Goal: Obtain resource: Download file/media

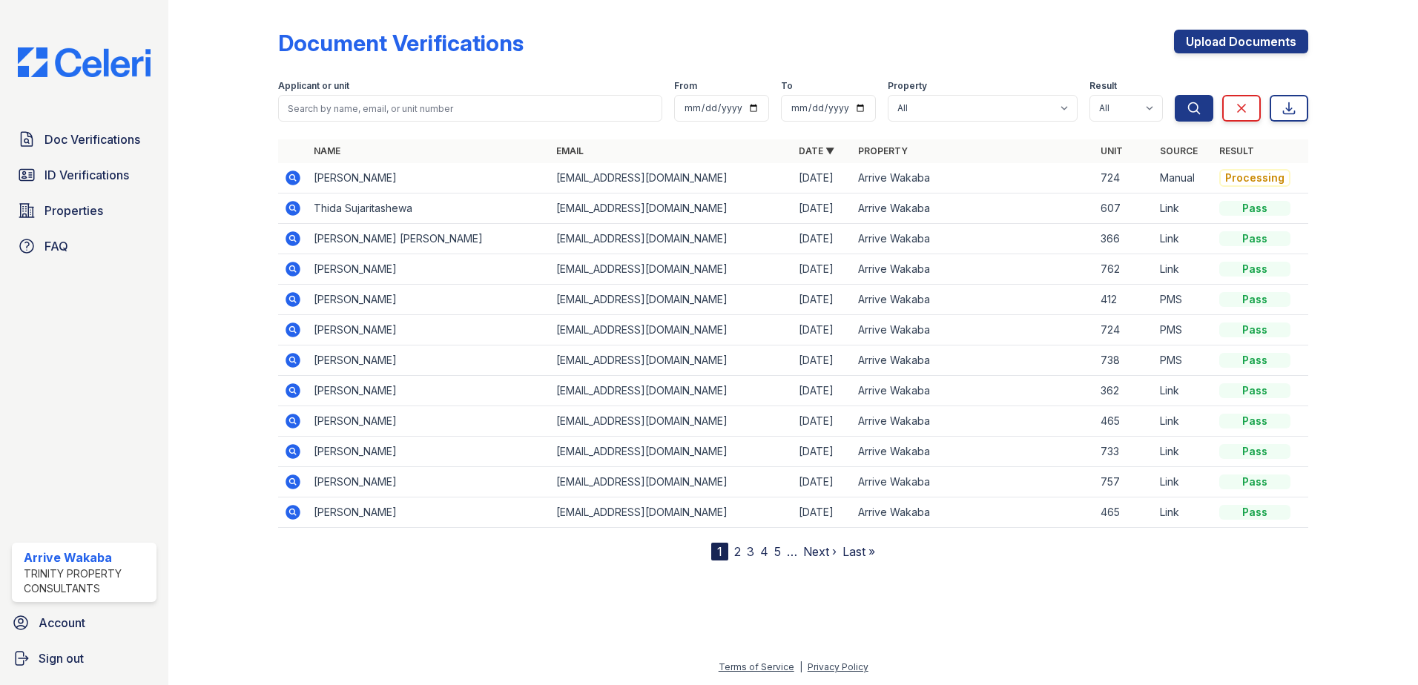
click at [293, 180] on icon at bounding box center [293, 178] width 18 height 18
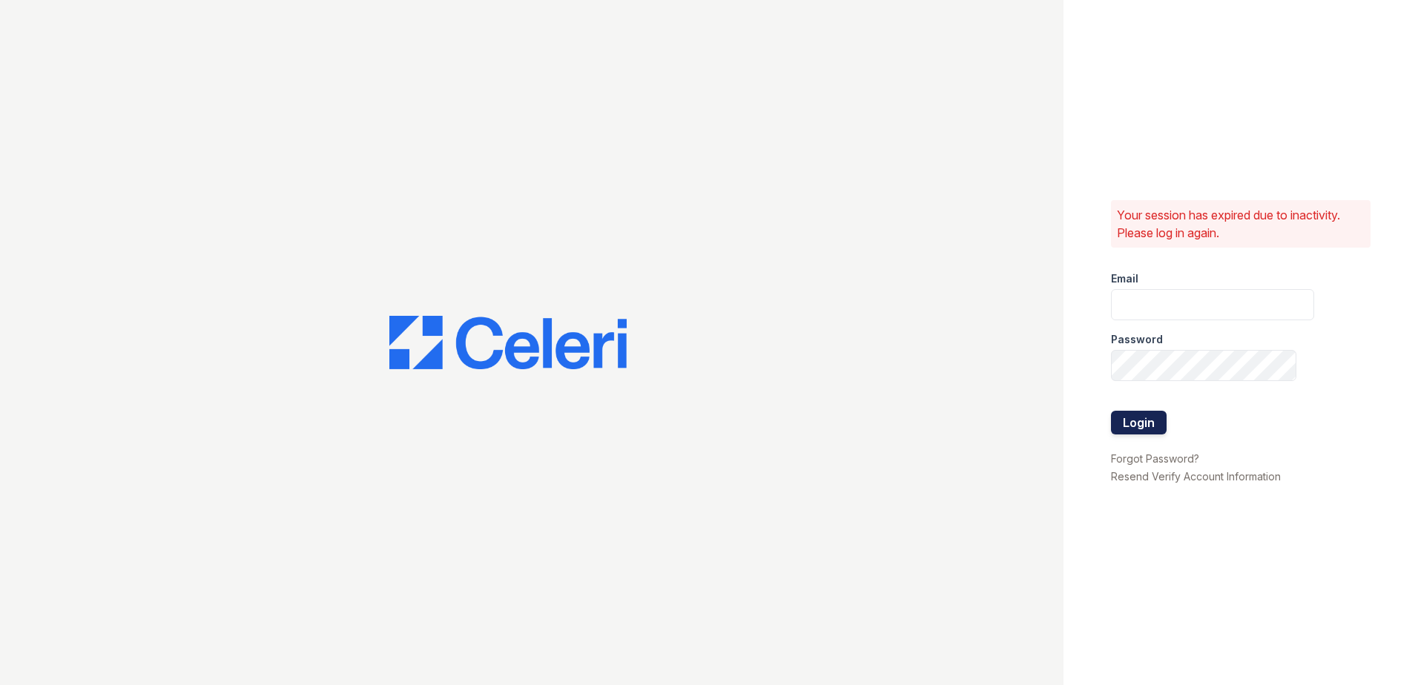
type input "[EMAIL_ADDRESS][DOMAIN_NAME]"
click at [1157, 422] on button "Login" at bounding box center [1139, 423] width 56 height 24
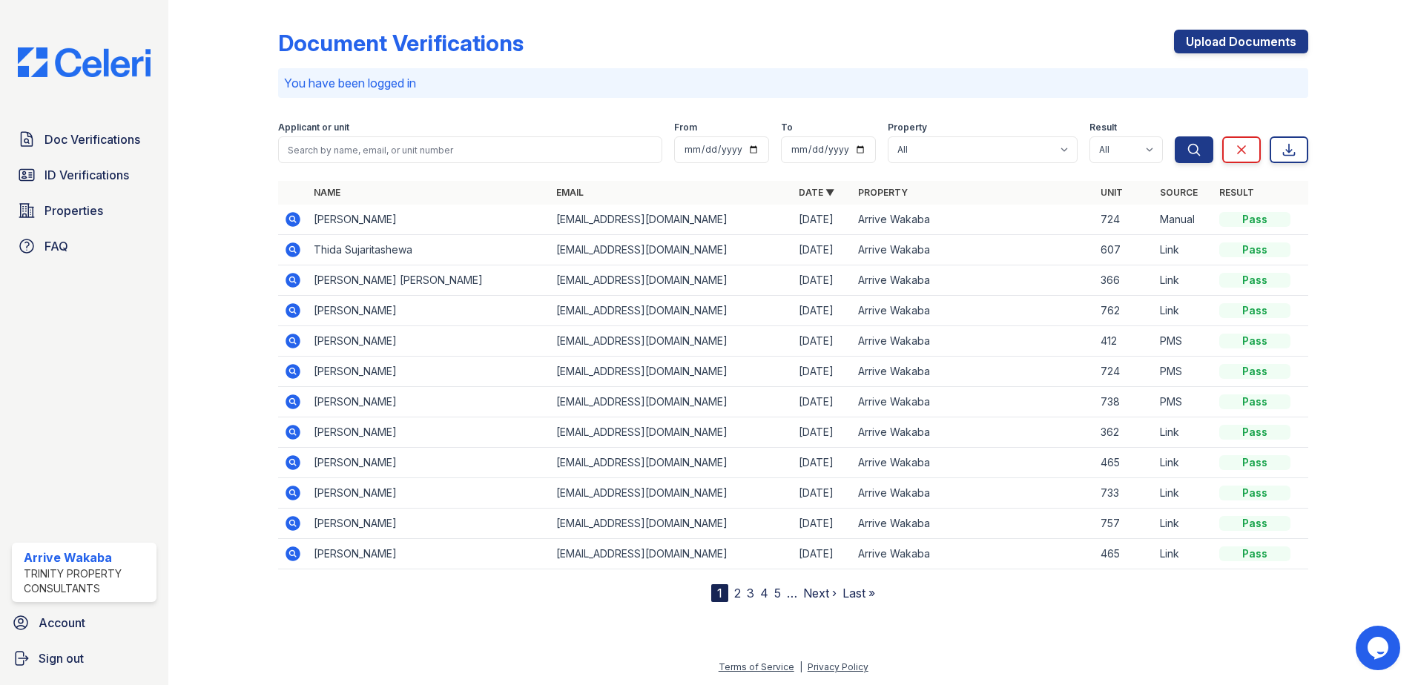
click at [291, 223] on icon at bounding box center [293, 219] width 15 height 15
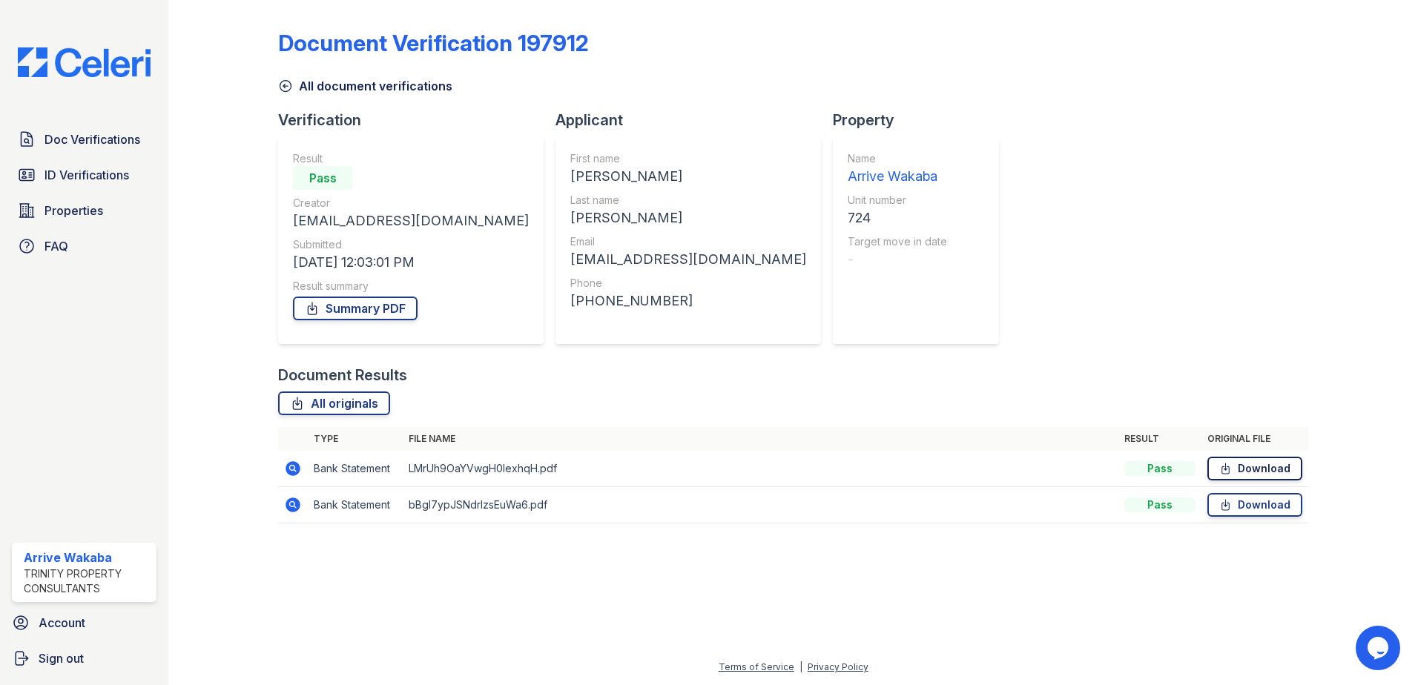
click at [1280, 459] on link "Download" at bounding box center [1255, 469] width 95 height 24
click at [292, 506] on icon at bounding box center [292, 504] width 4 height 4
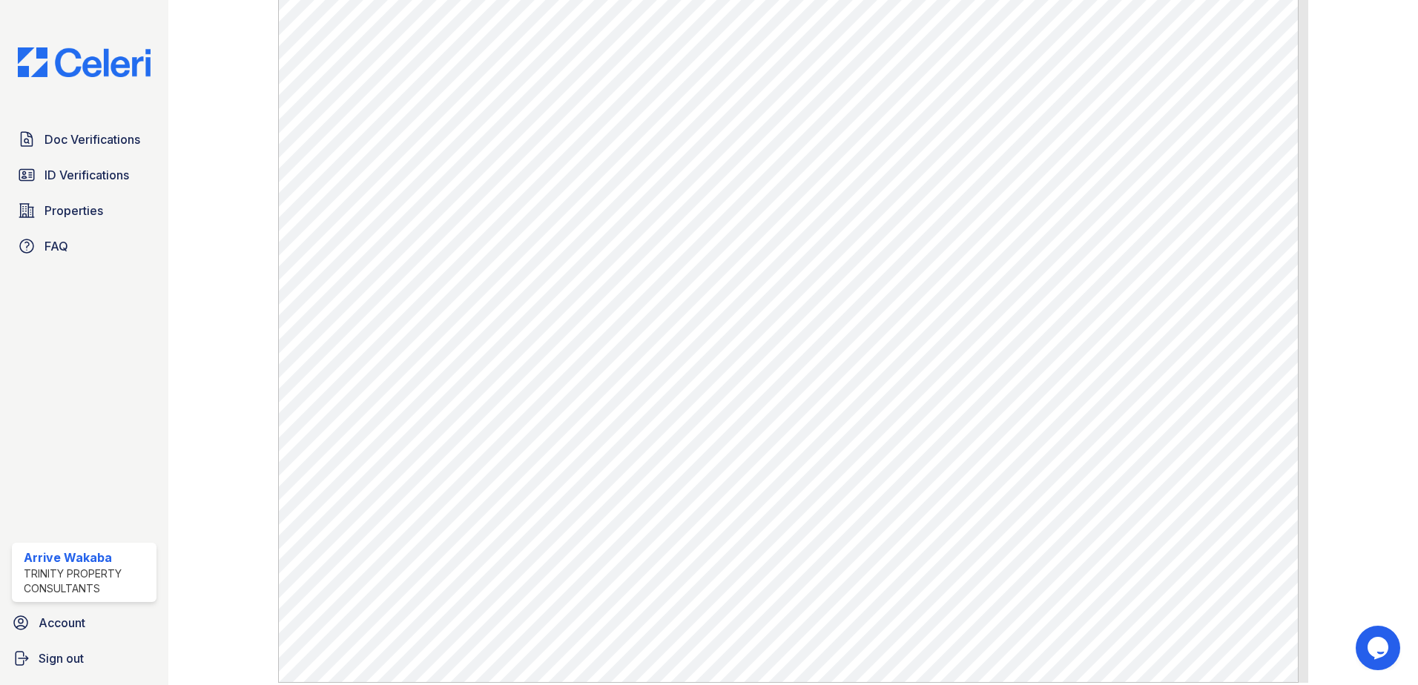
scroll to position [665, 0]
